Goal: Information Seeking & Learning: Find specific fact

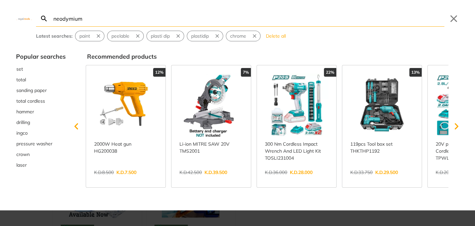
type input "neodymium"
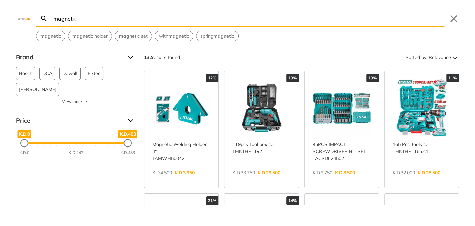
type input "magnet"
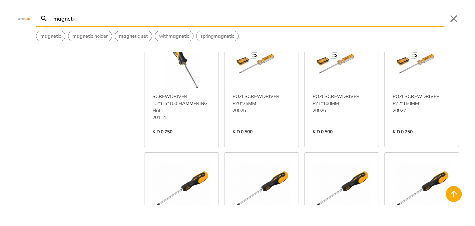
scroll to position [2569, 0]
